Goal: Contribute content: Contribute content

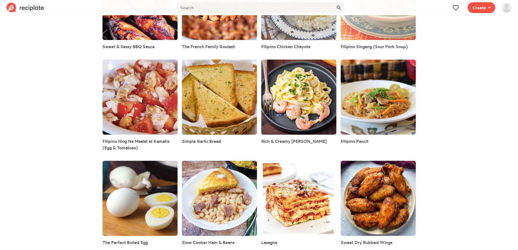
scroll to position [1535, 0]
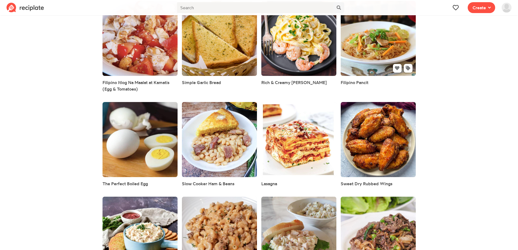
click at [388, 43] on link at bounding box center [378, 38] width 75 height 75
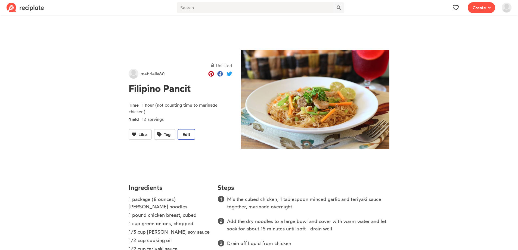
click at [185, 130] on button "Edit" at bounding box center [187, 134] width 18 height 11
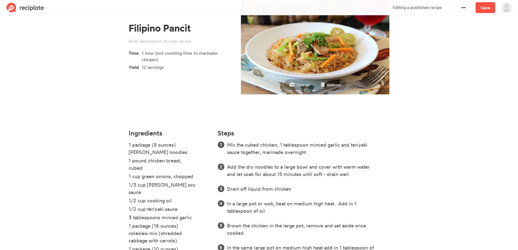
scroll to position [163, 0]
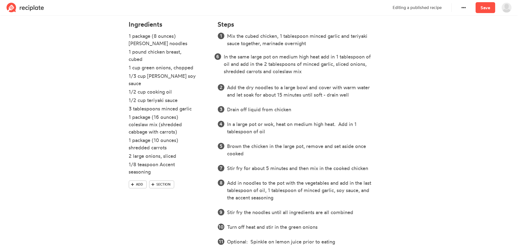
drag, startPoint x: 379, startPoint y: 140, endPoint x: 375, endPoint y: 56, distance: 84.1
click at [375, 56] on ol "Mix the cubed chicken, 1 tablespoon minced garlic and teriyaki sauce together, …" at bounding box center [304, 138] width 172 height 213
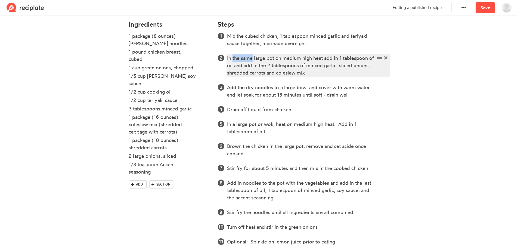
drag, startPoint x: 232, startPoint y: 58, endPoint x: 253, endPoint y: 61, distance: 21.1
click at [253, 61] on div "In the same large pot on medium high heat add in 1 tablespoon of oil and add in…" at bounding box center [301, 65] width 148 height 22
click at [259, 57] on div "In a large pot on medium high heat add in 1 tablespoon of oil and add in the 2 …" at bounding box center [301, 65] width 148 height 22
click at [273, 64] on div "In a large pot (or wok) on medium high heat add in 1 tablespoon of oil and add …" at bounding box center [301, 65] width 148 height 22
click at [302, 65] on div "In a large pot (or wok) on medium high heat add in 1 tablespoon of oil and add …" at bounding box center [301, 65] width 148 height 22
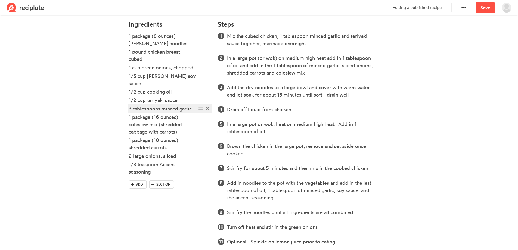
click at [132, 105] on div "3 tablespoons minced garlic" at bounding box center [163, 108] width 68 height 7
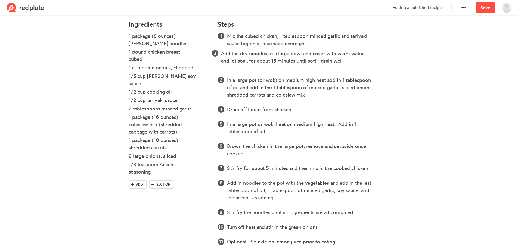
drag, startPoint x: 378, startPoint y: 88, endPoint x: 372, endPoint y: 53, distance: 34.8
click at [372, 53] on ol "Mix the cubed chicken, 1 tablespoon minced garlic and teriyaki sauce together, …" at bounding box center [304, 138] width 172 height 213
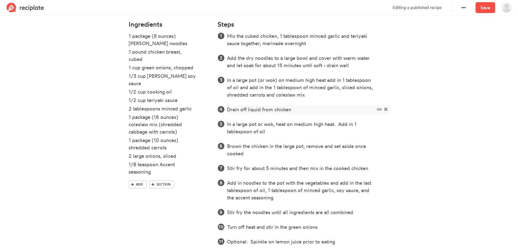
click at [387, 110] on span at bounding box center [386, 109] width 6 height 7
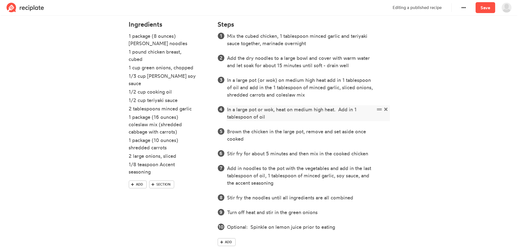
click at [387, 110] on icon at bounding box center [385, 109] width 3 height 3
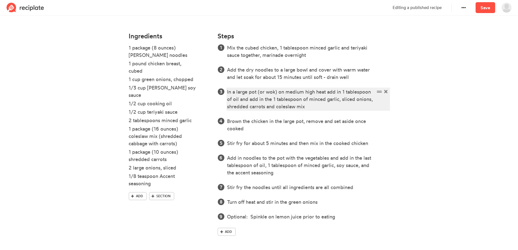
click at [339, 104] on div "In a large pot (or wok) on medium high heat add in 1 tablespoon of oil and add …" at bounding box center [301, 99] width 148 height 22
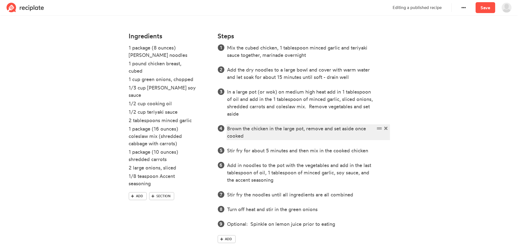
click at [227, 129] on div "Brown the chicken in the large pot, remove and set aside once cooked" at bounding box center [301, 132] width 148 height 15
drag, startPoint x: 263, startPoint y: 136, endPoint x: 314, endPoint y: 133, distance: 51.2
click at [314, 133] on div "Nest, brown the chicken in the large pot, remove and set aside once cooked" at bounding box center [301, 132] width 148 height 15
drag, startPoint x: 315, startPoint y: 139, endPoint x: 319, endPoint y: 128, distance: 12.2
click at [319, 128] on div "Nest, brown the chicken in the large pot, remove and set aside once cooked" at bounding box center [301, 132] width 148 height 15
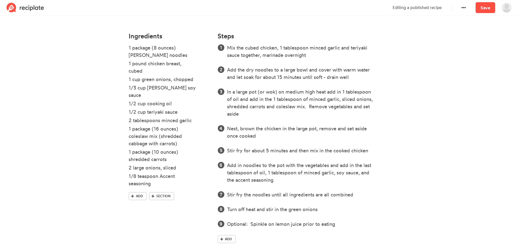
click at [428, 146] on section "Filipino Pancit Time 1 hour (not counting time to marinade chicken) Yield 12 se…" at bounding box center [259, 61] width 518 height 392
click at [387, 151] on span at bounding box center [386, 150] width 6 height 7
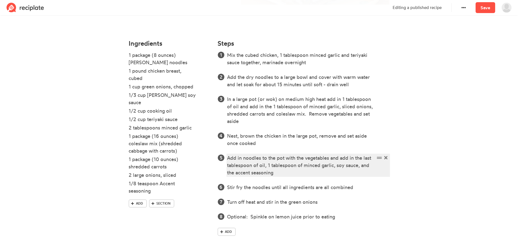
click at [283, 158] on div "Add in noodles to the pot with the vegetables and add in the last tablespoon of…" at bounding box center [301, 165] width 148 height 22
click at [284, 157] on div "Add in noodles to the pot with the vegetables and add in the last tablespoon of…" at bounding box center [301, 165] width 148 height 22
drag, startPoint x: 290, startPoint y: 166, endPoint x: 352, endPoint y: 156, distance: 62.7
click at [352, 156] on div "Add in noodles to the pot, 1/4 cup of water, vegetables and add in the last tab…" at bounding box center [301, 165] width 148 height 22
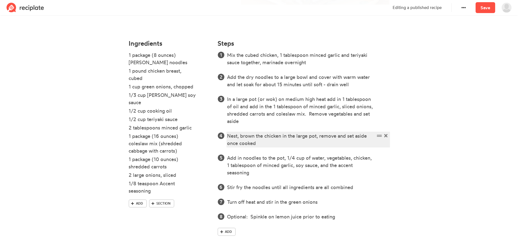
click at [276, 142] on div "Nest, brown the chicken in the large pot, remove and set aside once cooked" at bounding box center [301, 139] width 148 height 15
drag, startPoint x: 275, startPoint y: 142, endPoint x: 317, endPoint y: 136, distance: 42.3
click at [317, 136] on div "Nest, brown the chicken in the large pot, remove and set aside once cooked" at bounding box center [301, 139] width 148 height 15
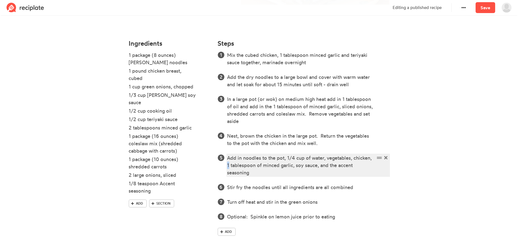
drag, startPoint x: 228, startPoint y: 166, endPoint x: 222, endPoint y: 169, distance: 7.1
click at [222, 169] on ol "Mix the cubed chicken, 1 tablespoon minced garlic and teriyaki sauce together, …" at bounding box center [304, 135] width 172 height 169
drag, startPoint x: 325, startPoint y: 158, endPoint x: 374, endPoint y: 157, distance: 49.2
click at [374, 157] on div "Add in noodles to the pot, 1/4 cup of water, vegetables, chicken, 1/2 tablespoo…" at bounding box center [301, 165] width 148 height 22
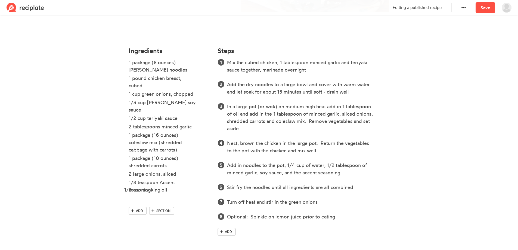
drag, startPoint x: 199, startPoint y: 110, endPoint x: 195, endPoint y: 190, distance: 80.1
click at [195, 190] on ul "1 package (8 ounces) [PERSON_NAME] noodles 1 pound chicken breast, cubed 1 cup …" at bounding box center [170, 133] width 83 height 148
click at [160, 194] on div "1/2 cup cooking oil" at bounding box center [163, 197] width 68 height 7
drag, startPoint x: 149, startPoint y: 191, endPoint x: 84, endPoint y: 178, distance: 66.4
click at [89, 184] on section "Filipino Pancit Time 1 hour (not counting time to marinade chicken) Yield 12 se…" at bounding box center [259, 65] width 518 height 370
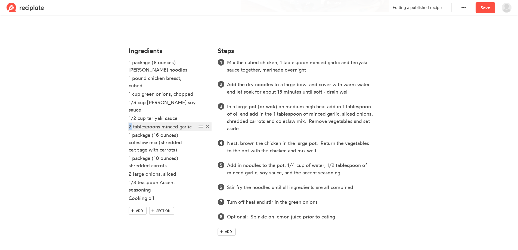
drag, startPoint x: 131, startPoint y: 120, endPoint x: 125, endPoint y: 120, distance: 5.7
click at [125, 120] on section "Filipino Pancit Time 1 hour (not counting time to marinade chicken) Yield 12 se…" at bounding box center [259, 65] width 518 height 370
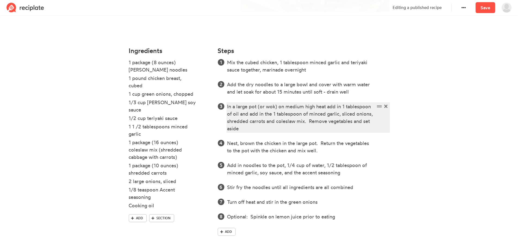
click at [275, 114] on div "In a large pot (or wok) on medium high heat add in 1 tablespoon of oil and add …" at bounding box center [301, 117] width 148 height 29
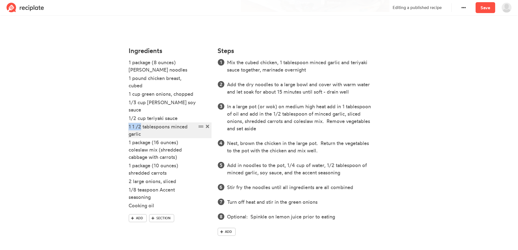
drag, startPoint x: 141, startPoint y: 118, endPoint x: 118, endPoint y: 114, distance: 23.3
click at [118, 114] on section "Filipino Pancit Time 1 hour (not counting time to marinade chicken) Yield 12 se…" at bounding box center [259, 65] width 518 height 370
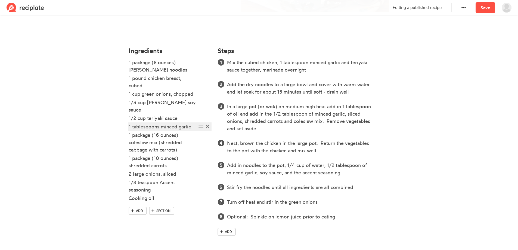
click at [157, 123] on div "1 tablespoons minced garlic" at bounding box center [163, 126] width 68 height 7
drag, startPoint x: 130, startPoint y: 165, endPoint x: 131, endPoint y: 169, distance: 4.2
click at [131, 170] on div "2 large onions, sliced" at bounding box center [163, 173] width 68 height 7
click at [100, 159] on section "Filipino Pancit Time 1 hour (not counting time to marinade chicken) Yield 12 se…" at bounding box center [259, 65] width 518 height 370
click at [159, 170] on div "1 large onions, sliced" at bounding box center [163, 173] width 68 height 7
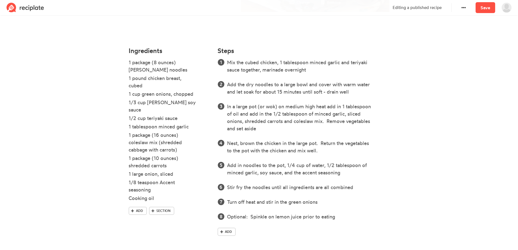
click at [77, 104] on section "Filipino Pancit Time 1 hour (not counting time to marinade chicken) Yield 12 se…" at bounding box center [259, 65] width 518 height 370
drag, startPoint x: 131, startPoint y: 118, endPoint x: 122, endPoint y: 119, distance: 9.5
click at [122, 119] on section "Filipino Pancit Time 1 hour (not counting time to marinade chicken) Yield 12 se…" at bounding box center [259, 65] width 518 height 370
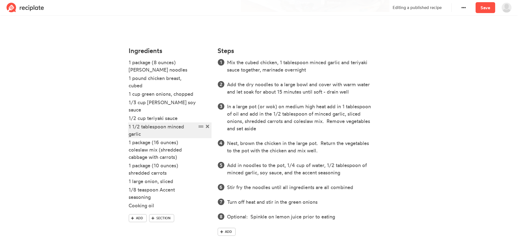
click at [165, 123] on div "1 1/2 tablespoon minced garlic" at bounding box center [163, 130] width 68 height 15
click at [19, 113] on section "Filipino Pancit Time 1 hour (not counting time to marinade chicken) Yield 12 se…" at bounding box center [259, 65] width 518 height 370
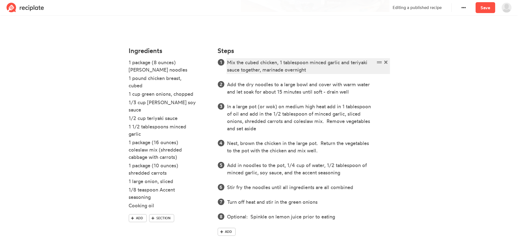
click at [282, 61] on div "Mix the cubed chicken, 1 tablespoon minced garlic and teriyaki sauce together, …" at bounding box center [301, 66] width 148 height 15
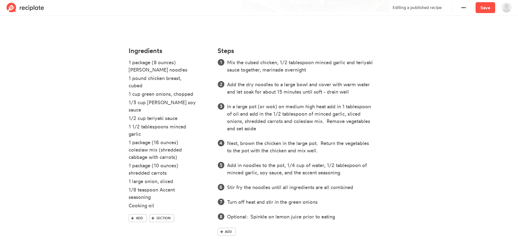
click at [87, 112] on section "Filipino Pancit Time 1 hour (not counting time to marinade chicken) Yield 12 se…" at bounding box center [259, 65] width 518 height 370
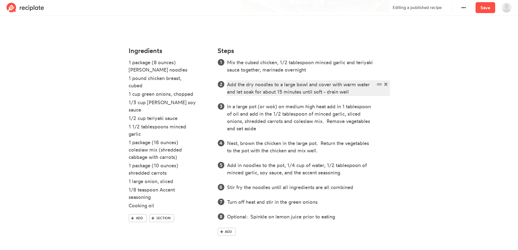
click at [228, 85] on div "Add the dry noodles to a large bowl and cover with warm water and let soak for …" at bounding box center [301, 88] width 148 height 15
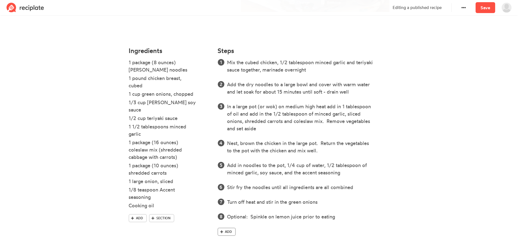
click at [230, 233] on span "Add" at bounding box center [228, 231] width 7 height 5
click at [238, 231] on div at bounding box center [301, 231] width 148 height 7
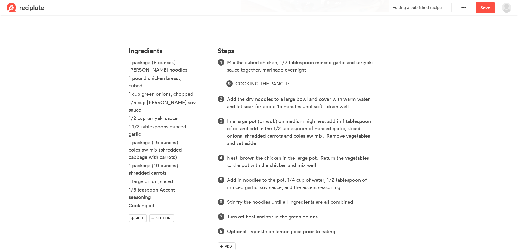
drag, startPoint x: 376, startPoint y: 229, endPoint x: 384, endPoint y: 82, distance: 147.9
click at [384, 82] on ol "Mix the cubed chicken, 1/2 tablespoon minced garlic and teriyaki sauce together…" at bounding box center [304, 147] width 172 height 176
click at [421, 138] on section "Filipino Pancit Time 1 hour (not counting time to marinade chicken) Yield 12 se…" at bounding box center [259, 72] width 518 height 384
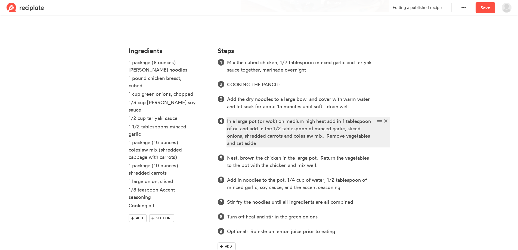
click at [344, 122] on div "In a large pot (or wok) on medium high heat add in 1 tablespoon of oil and add …" at bounding box center [301, 131] width 148 height 29
drag, startPoint x: 312, startPoint y: 144, endPoint x: 327, endPoint y: 135, distance: 17.0
click at [327, 135] on div "In a large pot (or wok) on medium high heat add in 1 tablespoon of oil and add …" at bounding box center [301, 131] width 148 height 29
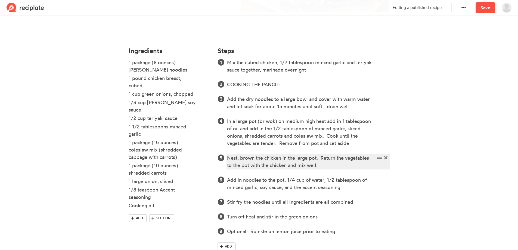
click at [235, 160] on div "Nest, brown the chicken in the large pot. Return the vegetables to the pot with…" at bounding box center [301, 161] width 148 height 15
click at [291, 158] on div "Next, brown the chicken in the large pot. Return the vegetables to the pot with…" at bounding box center [301, 161] width 148 height 15
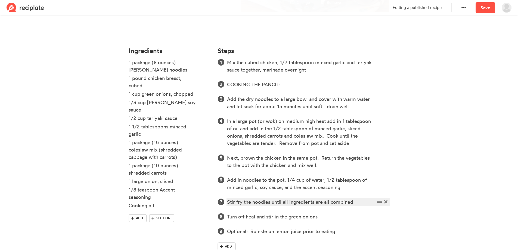
click at [228, 202] on div "Stir fry the noodles until all ingredients are all combined" at bounding box center [301, 201] width 148 height 7
click at [230, 201] on div "Stir fry the noodles until all ingredients are all combined" at bounding box center [301, 201] width 148 height 7
click at [239, 202] on div "Mix fry the noodles until all ingredients are all combined" at bounding box center [301, 201] width 148 height 7
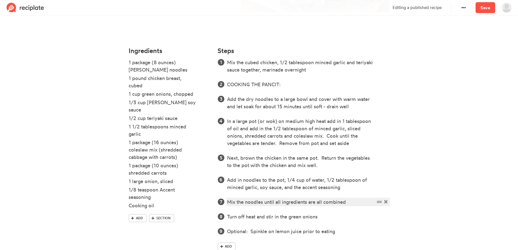
click at [251, 201] on div "Mix the noodles until all ingredients are all combined" at bounding box center [301, 201] width 148 height 7
click at [311, 203] on div "Mix all the ingredients until all ingredients are all combined" at bounding box center [301, 201] width 148 height 7
click at [311, 203] on div "Mix all the ingredients until combined" at bounding box center [301, 201] width 148 height 7
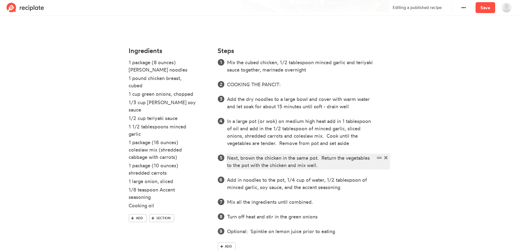
click at [316, 161] on div "Next, brown the chicken in the same pot. Return the vegetables to the pot with …" at bounding box center [301, 161] width 148 height 15
click at [318, 158] on div "Next, brown the chicken in the same pot. Return the vegetables to the pot with …" at bounding box center [301, 161] width 148 height 15
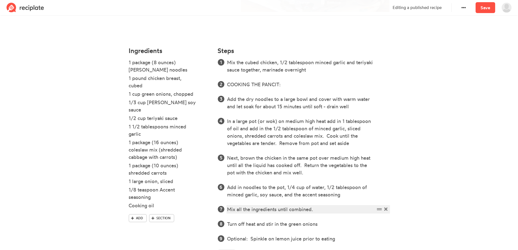
click at [322, 207] on div "Mix all the ingredients until combined." at bounding box center [301, 209] width 148 height 7
click at [333, 209] on div "Mix all the ingredients until combined. [PERSON_NAME] o" at bounding box center [301, 209] width 148 height 7
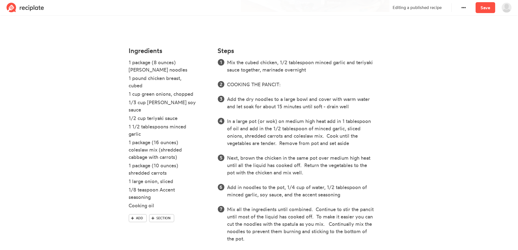
click at [430, 132] on section "Filipino Pancit Time 1 hour (not counting time to marinade chicken) Yield 12 se…" at bounding box center [259, 90] width 518 height 421
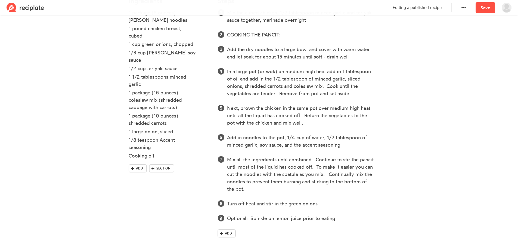
scroll to position [188, 0]
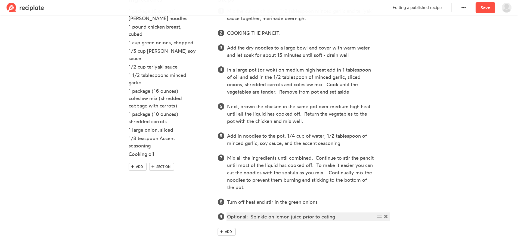
click at [340, 217] on div "Optional: Spinkle on lemon juice prior to eating" at bounding box center [301, 216] width 148 height 7
click at [234, 231] on link "Add" at bounding box center [227, 232] width 18 height 8
click at [238, 230] on div at bounding box center [301, 231] width 148 height 7
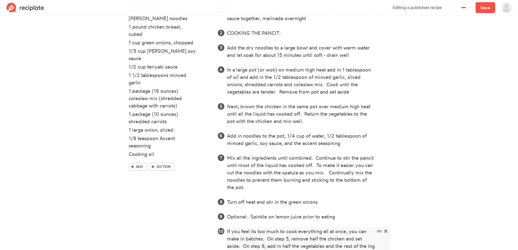
scroll to position [194, 0]
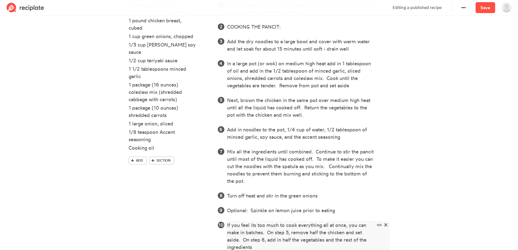
click at [340, 240] on div "If you feel its too much to cook everything all at once, you can make in batche…" at bounding box center [301, 235] width 148 height 29
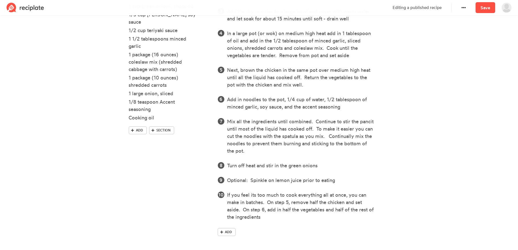
scroll to position [225, 0]
click at [313, 219] on div "If you feel its too much to cook everything all at once, you can make in batche…" at bounding box center [301, 205] width 148 height 29
click at [238, 210] on div "If you feel its too much to cook everything all at once, you can make in batche…" at bounding box center [301, 205] width 148 height 29
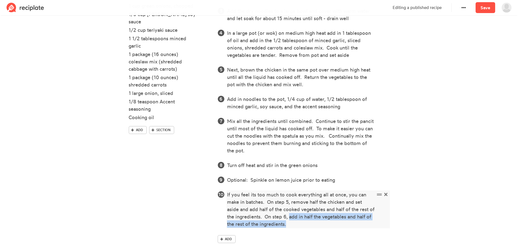
drag, startPoint x: 317, startPoint y: 223, endPoint x: 296, endPoint y: 218, distance: 22.0
click at [296, 218] on div "If you feel its too much to cook everything all at once, you can make in batche…" at bounding box center [301, 209] width 148 height 37
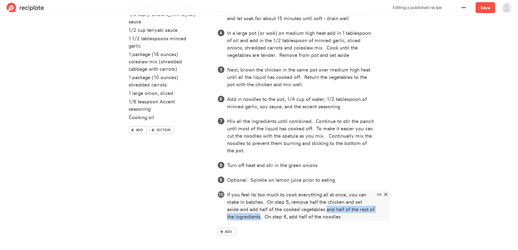
drag, startPoint x: 328, startPoint y: 209, endPoint x: 266, endPoint y: 216, distance: 62.1
click at [266, 216] on div "If you feel its too much to cook everything all at once, you can make in batche…" at bounding box center [301, 205] width 148 height 29
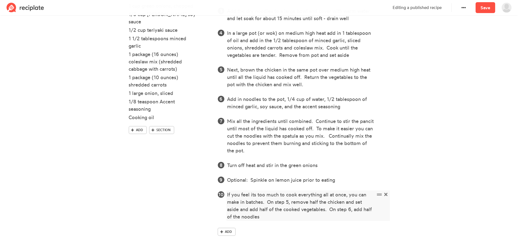
click at [284, 219] on div "If you feel its too much to cook everything all at once, you can make in batche…" at bounding box center [301, 205] width 148 height 29
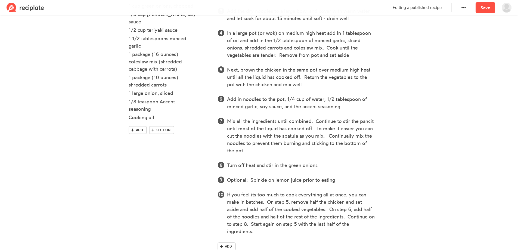
click at [139, 205] on div "Ingredients 1 package (8 ounces) [PERSON_NAME] noodles 1 pound chicken breast, …" at bounding box center [169, 108] width 89 height 305
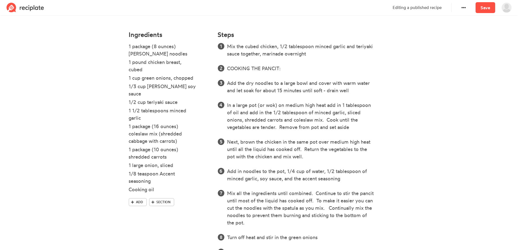
scroll to position [143, 0]
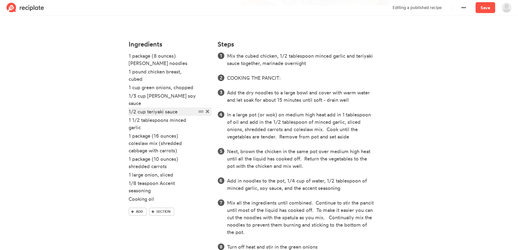
click at [135, 108] on div "1/2 cup teriyaki sauce" at bounding box center [163, 111] width 68 height 7
click at [354, 145] on ol "Mix the cubed chicken, 1/2 tablespoon minced garlic and teriyaki sauce together…" at bounding box center [304, 184] width 172 height 264
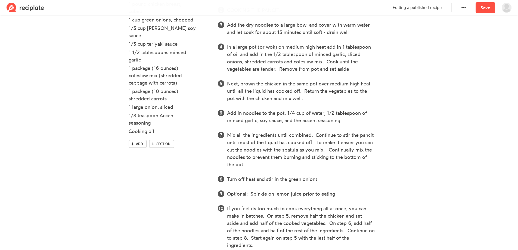
scroll to position [240, 0]
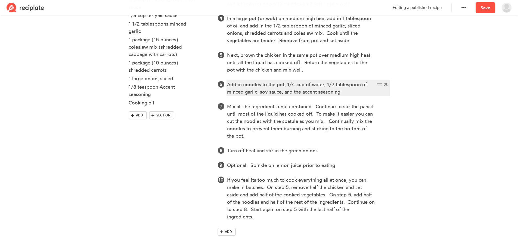
click at [348, 91] on div "Add in noodles to the pot, 1/4 cup of water, 1/2 tablespoon of minced garlic, s…" at bounding box center [301, 88] width 148 height 15
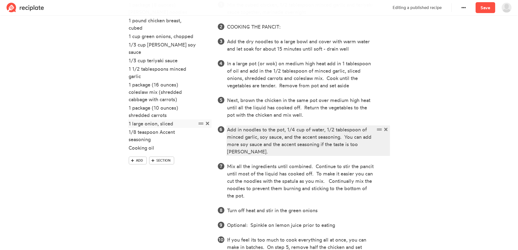
scroll to position [185, 0]
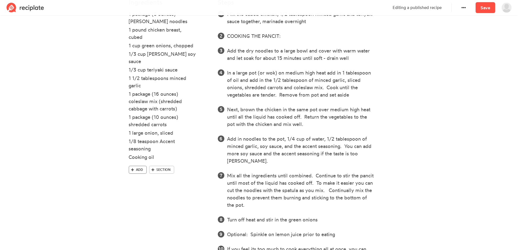
click at [140, 167] on span "Add" at bounding box center [139, 169] width 7 height 5
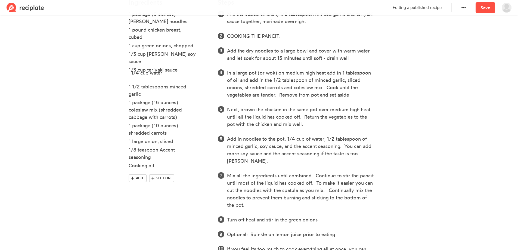
drag, startPoint x: 201, startPoint y: 158, endPoint x: 203, endPoint y: 71, distance: 87.0
click at [203, 71] on ul "1 package (8 ounces) [PERSON_NAME] noodles 1 pound chicken breast, cubed 1 cup …" at bounding box center [170, 92] width 83 height 164
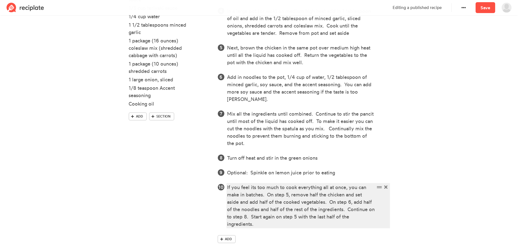
click at [267, 216] on div "If you feel its too much to cook everything all at once, you can make in batche…" at bounding box center [301, 206] width 148 height 44
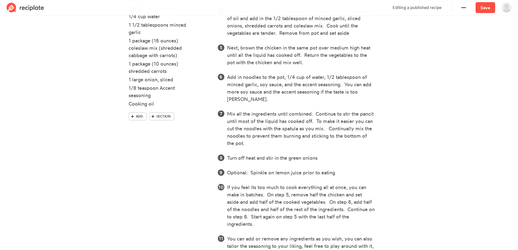
click at [408, 127] on section "Filipino Pancit Time 1 hour (not counting time to marinade chicken) Yield 12 se…" at bounding box center [259, 28] width 518 height 517
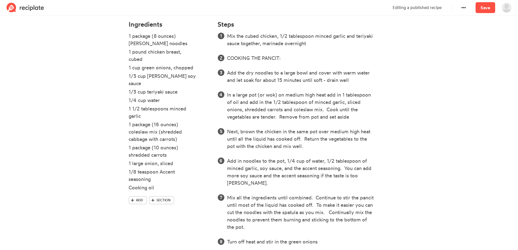
scroll to position [276, 0]
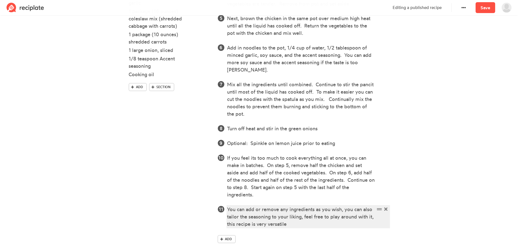
click at [286, 206] on div "You can add or remove any ingredients as you wish, you can also tailor the seas…" at bounding box center [301, 217] width 148 height 22
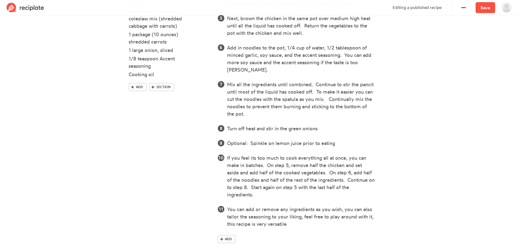
click at [291, 221] on div "Mix the cubed chicken, 1/2 tablespoon minced garlic and teriyaki sauce together…" at bounding box center [304, 82] width 172 height 326
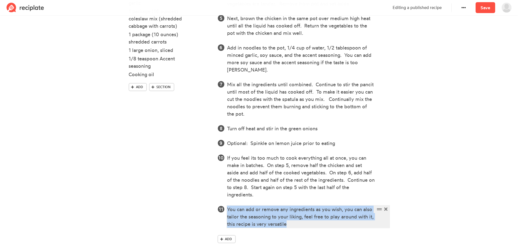
drag, startPoint x: 290, startPoint y: 218, endPoint x: 221, endPoint y: 197, distance: 71.7
click at [221, 197] on ol "Mix the cubed chicken, 1/2 tablespoon minced garlic and teriyaki sauce together…" at bounding box center [304, 73] width 172 height 308
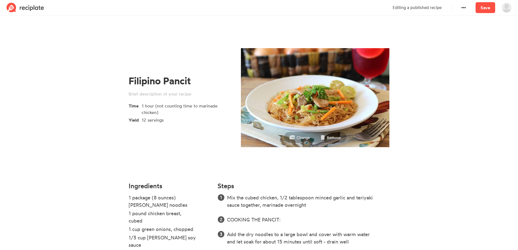
scroll to position [0, 0]
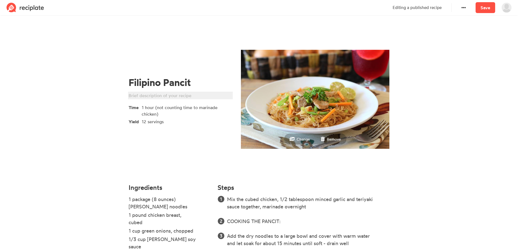
click at [164, 98] on div at bounding box center [180, 95] width 102 height 7
paste div
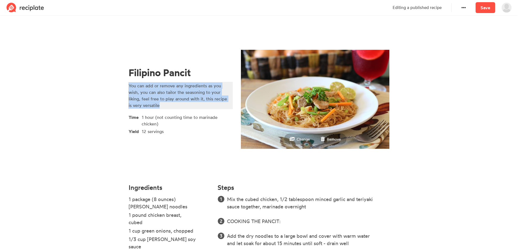
drag, startPoint x: 108, startPoint y: 76, endPoint x: 104, endPoint y: 74, distance: 4.2
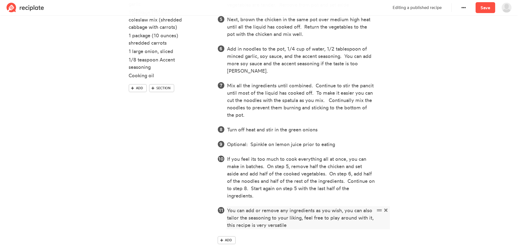
scroll to position [276, 0]
click at [296, 218] on div "You can add or remove any ingredients as you wish, you can also tailor the seas…" at bounding box center [301, 217] width 148 height 22
click at [341, 206] on div "You can add or remove any ingredients as you wish, you can also tailor the seas…" at bounding box center [301, 217] width 148 height 22
click at [333, 215] on div "You can add or remove any ingredients as you wish, you can also tailor the seas…" at bounding box center [301, 217] width 148 height 22
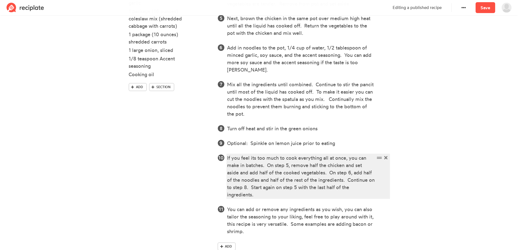
click at [325, 165] on div "If you feel its too much to cook everything all at once, you can make in batche…" at bounding box center [301, 176] width 148 height 44
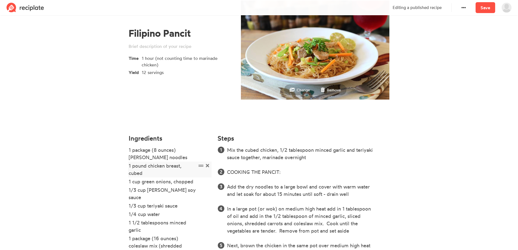
scroll to position [0, 0]
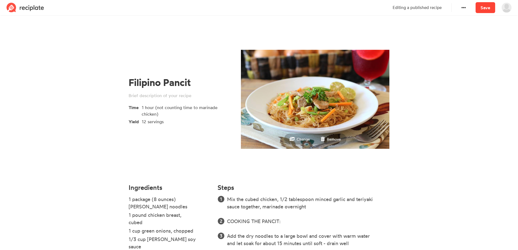
click at [486, 9] on link "Save" at bounding box center [486, 7] width 20 height 11
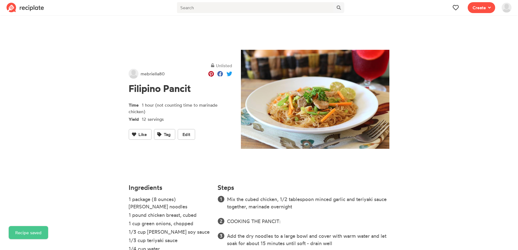
click at [513, 9] on span at bounding box center [506, 7] width 16 height 15
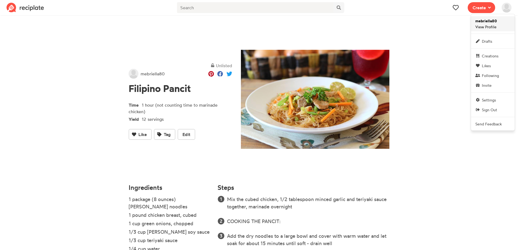
click at [488, 25] on span "mebriella80 View Profile" at bounding box center [486, 24] width 22 height 12
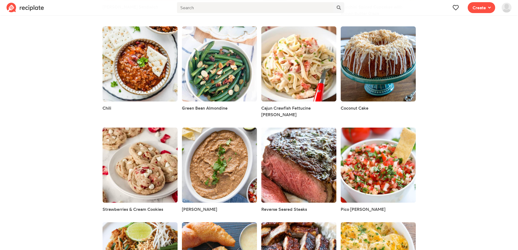
scroll to position [554, 0]
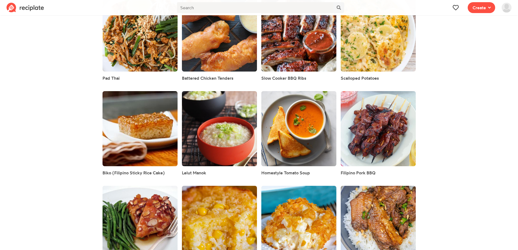
scroll to position [939, 0]
